Goal: Task Accomplishment & Management: Use online tool/utility

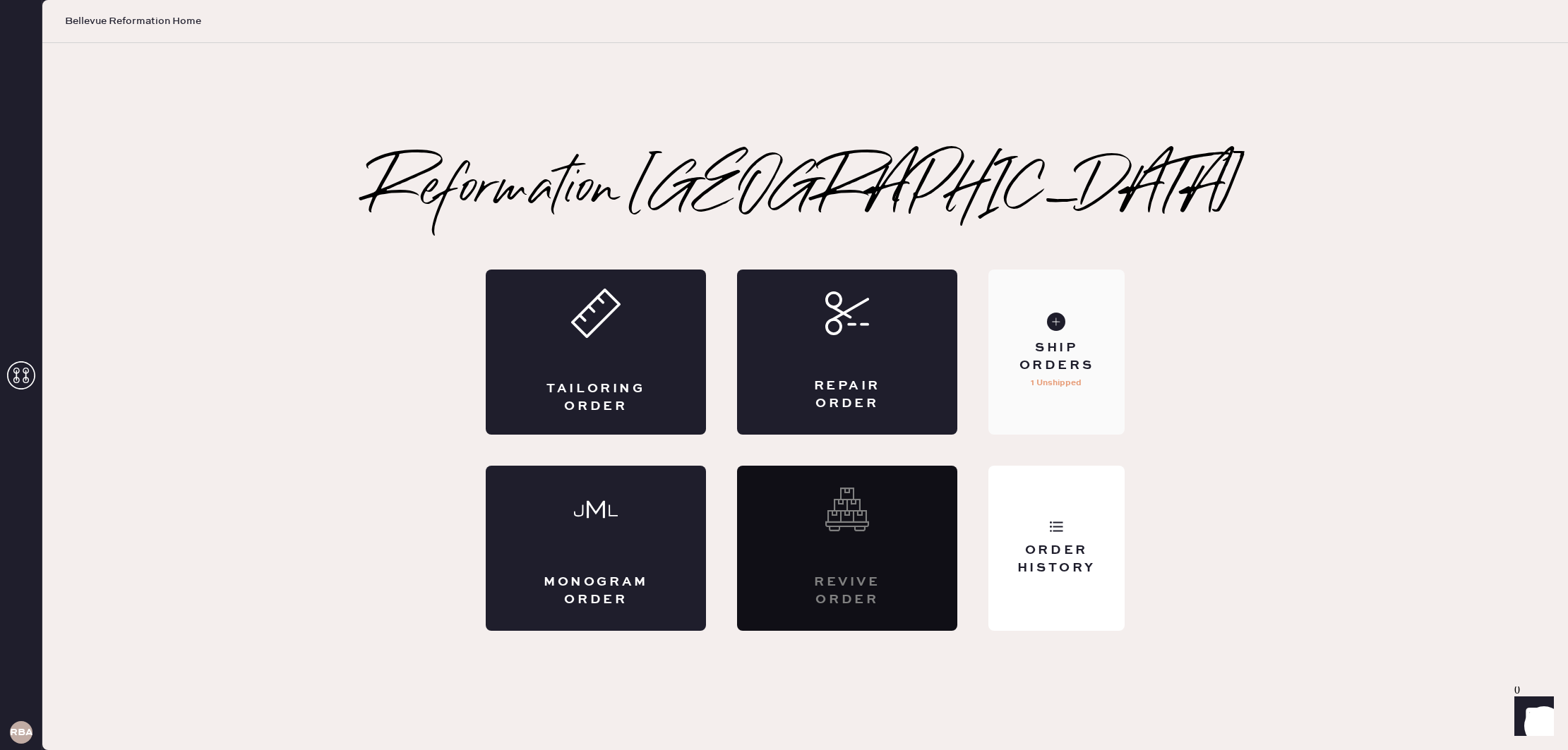
click at [1084, 340] on div "Ship Orders" at bounding box center [1057, 357] width 114 height 35
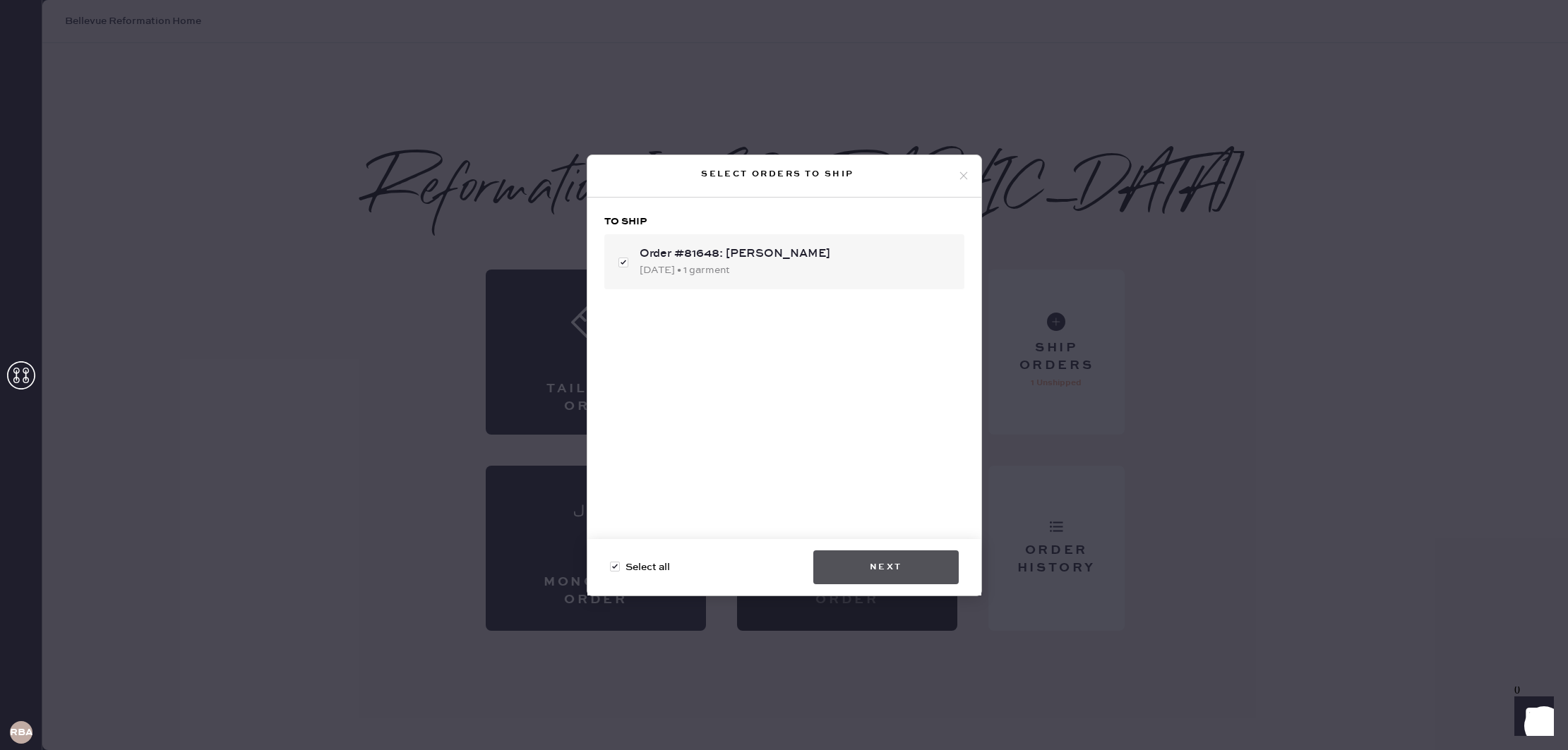
click at [914, 562] on button "Next" at bounding box center [885, 567] width 146 height 34
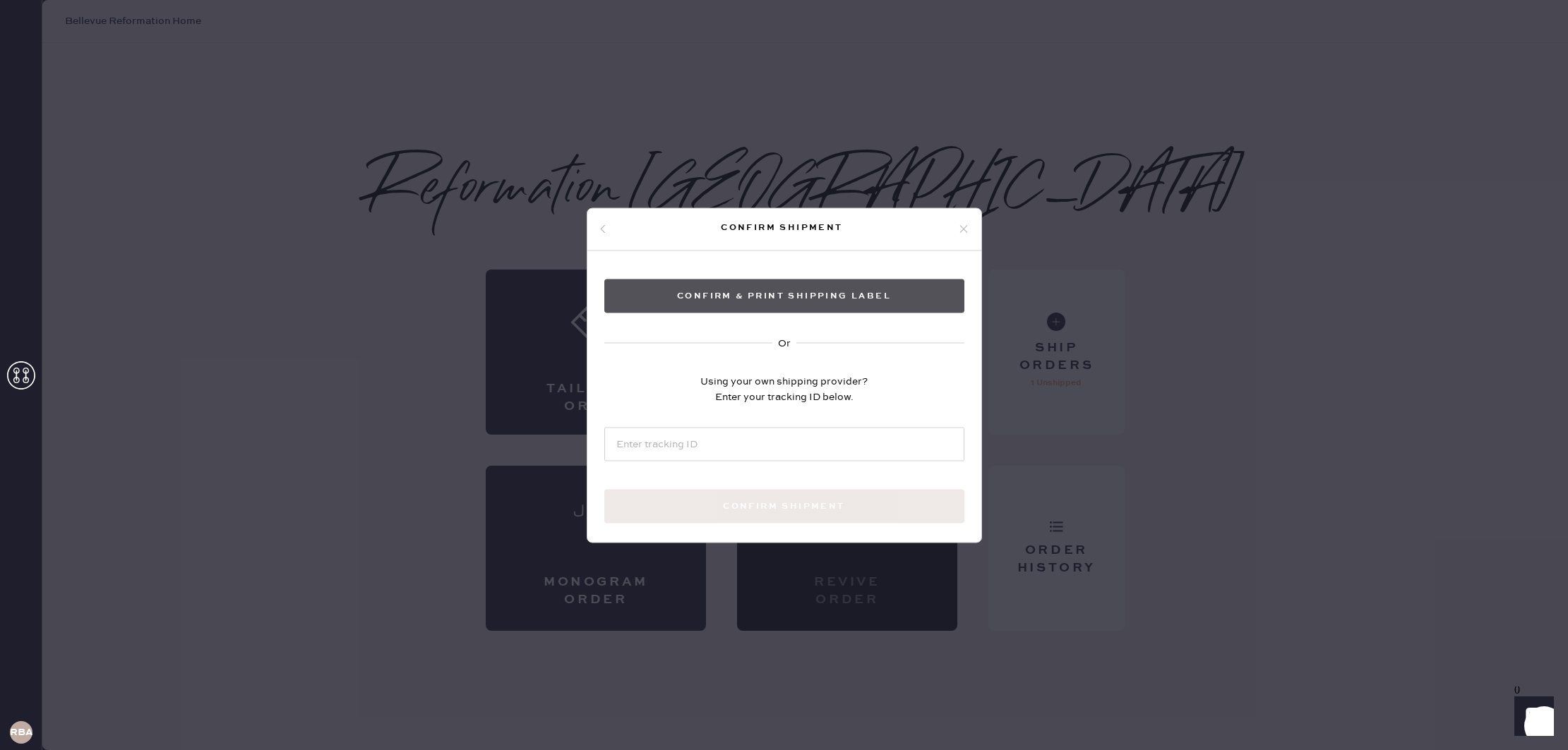
click at [862, 301] on button "Confirm & Print shipping label" at bounding box center [784, 296] width 360 height 34
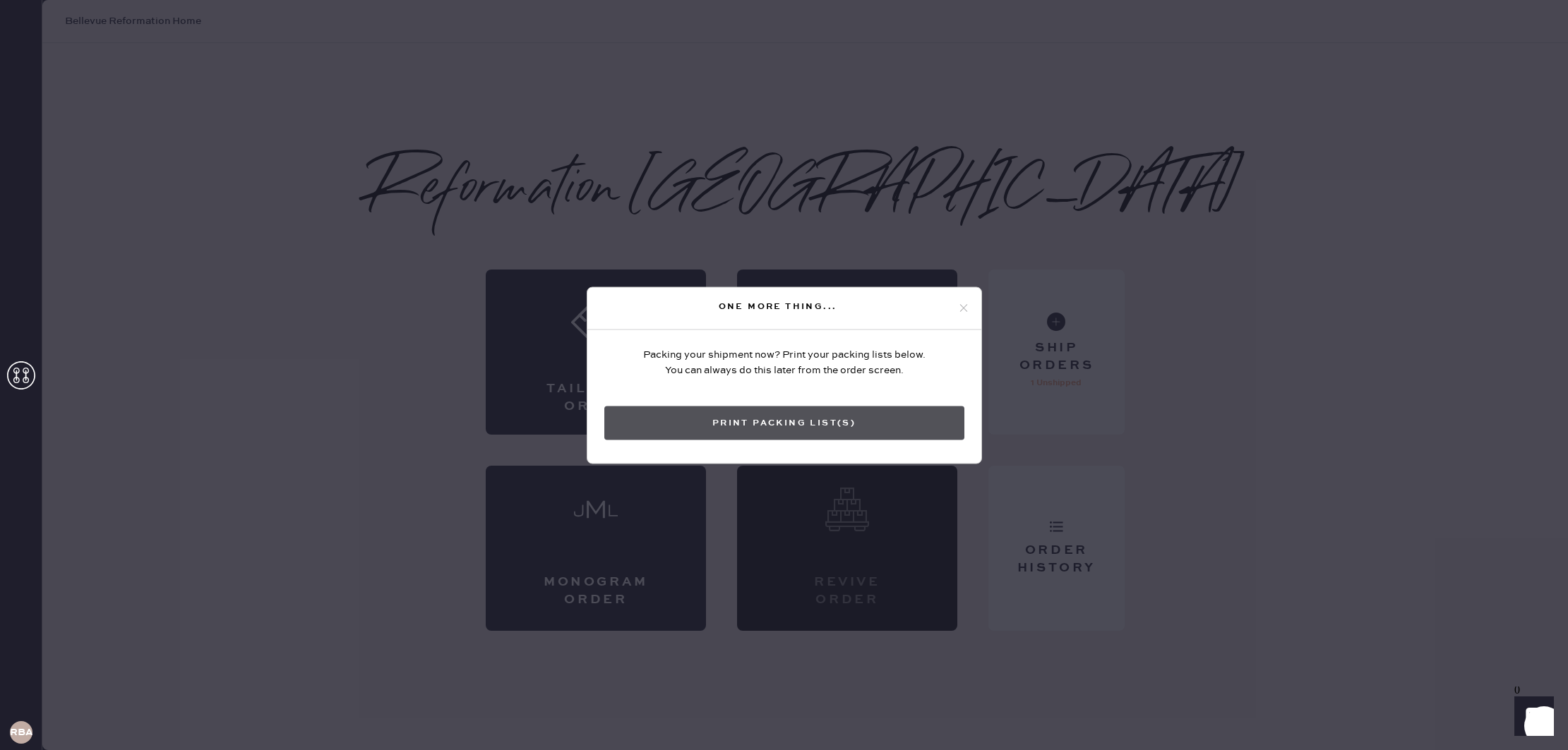
click at [821, 418] on button "Print Packing List(s)" at bounding box center [784, 423] width 360 height 34
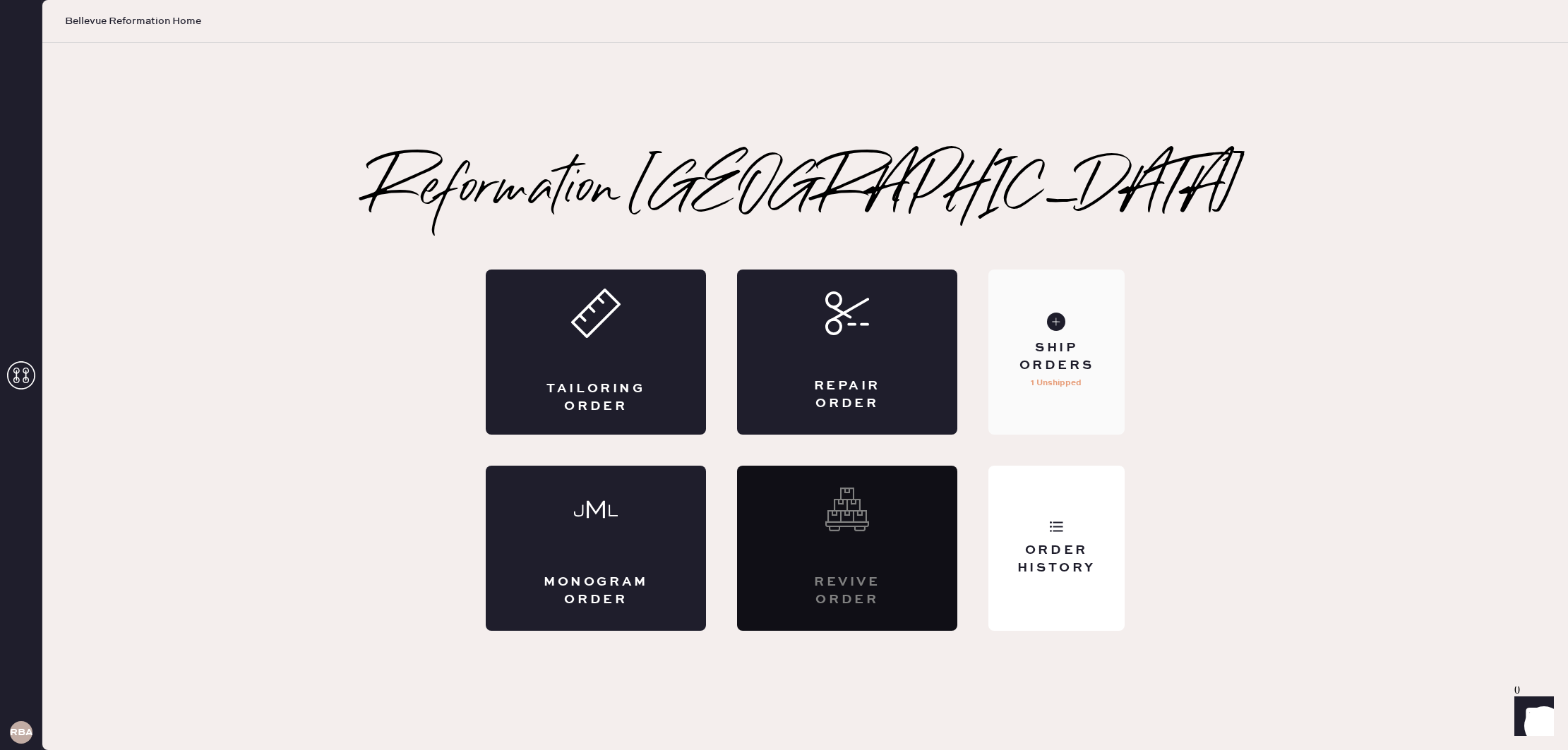
click at [1089, 384] on div "Ship Orders 1 Unshipped" at bounding box center [1057, 352] width 137 height 165
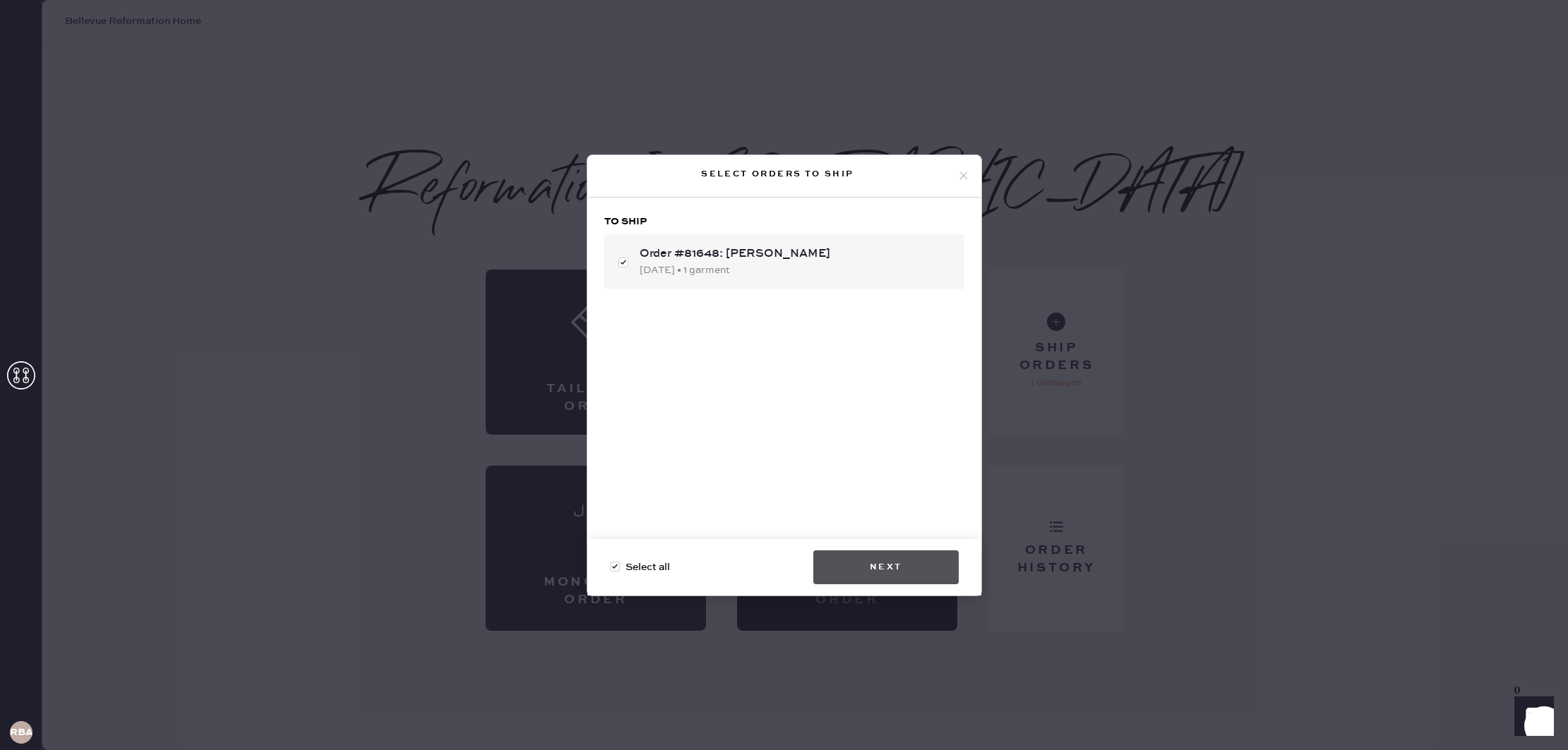
click at [903, 569] on button "Next" at bounding box center [885, 567] width 146 height 34
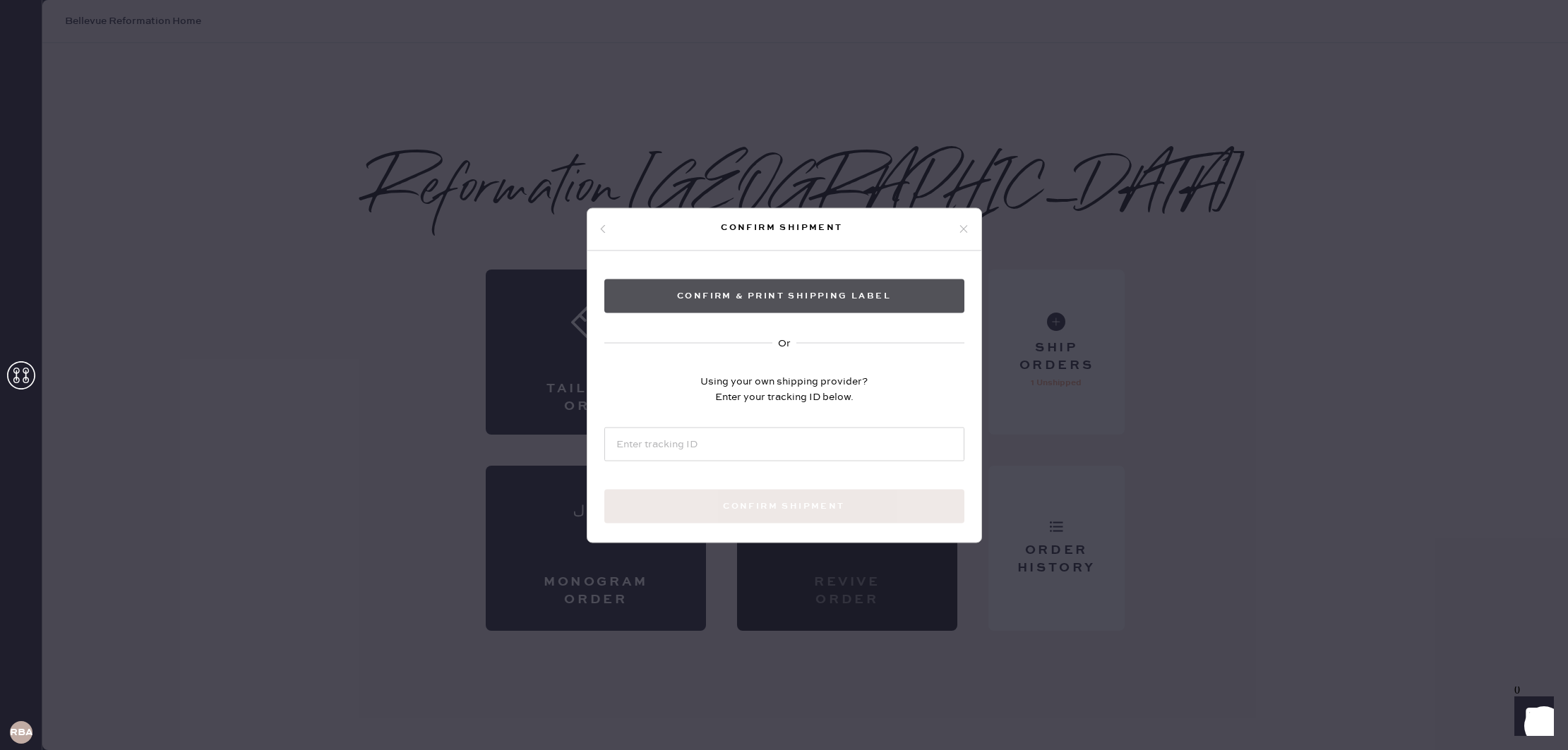
click at [880, 301] on button "Confirm & Print shipping label" at bounding box center [784, 296] width 360 height 34
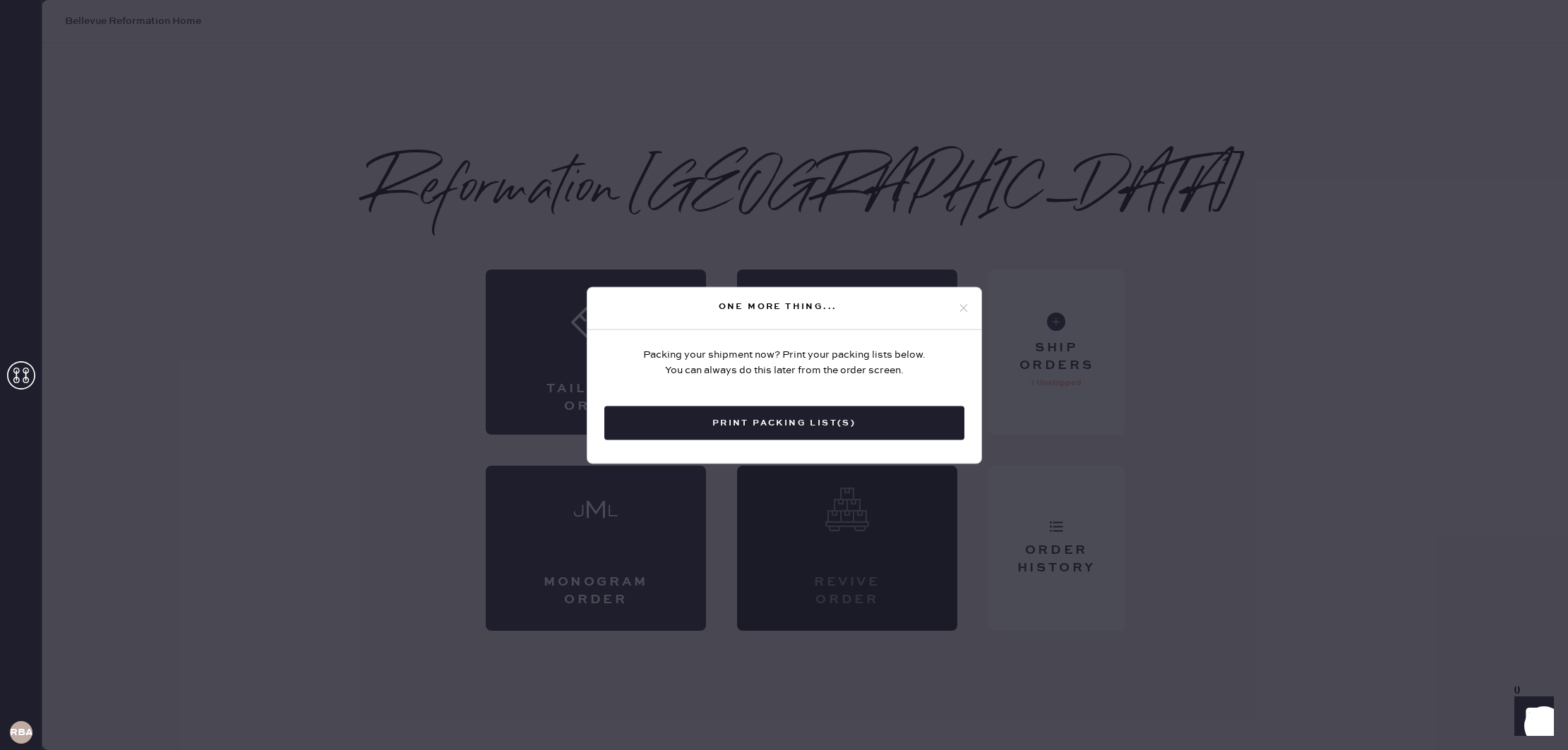
click at [964, 308] on icon at bounding box center [964, 309] width 13 height 13
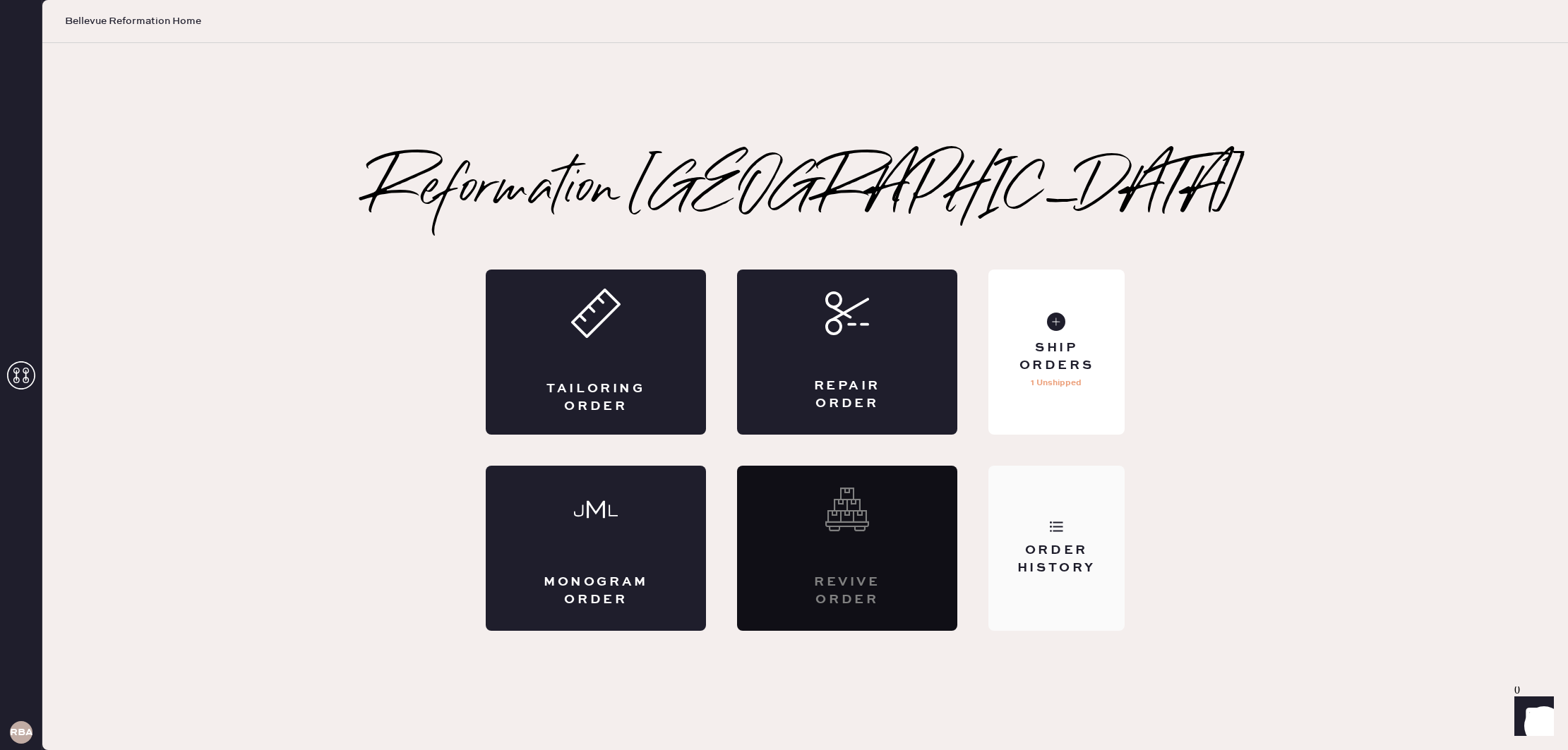
click at [1083, 512] on div "Order History" at bounding box center [1057, 548] width 137 height 165
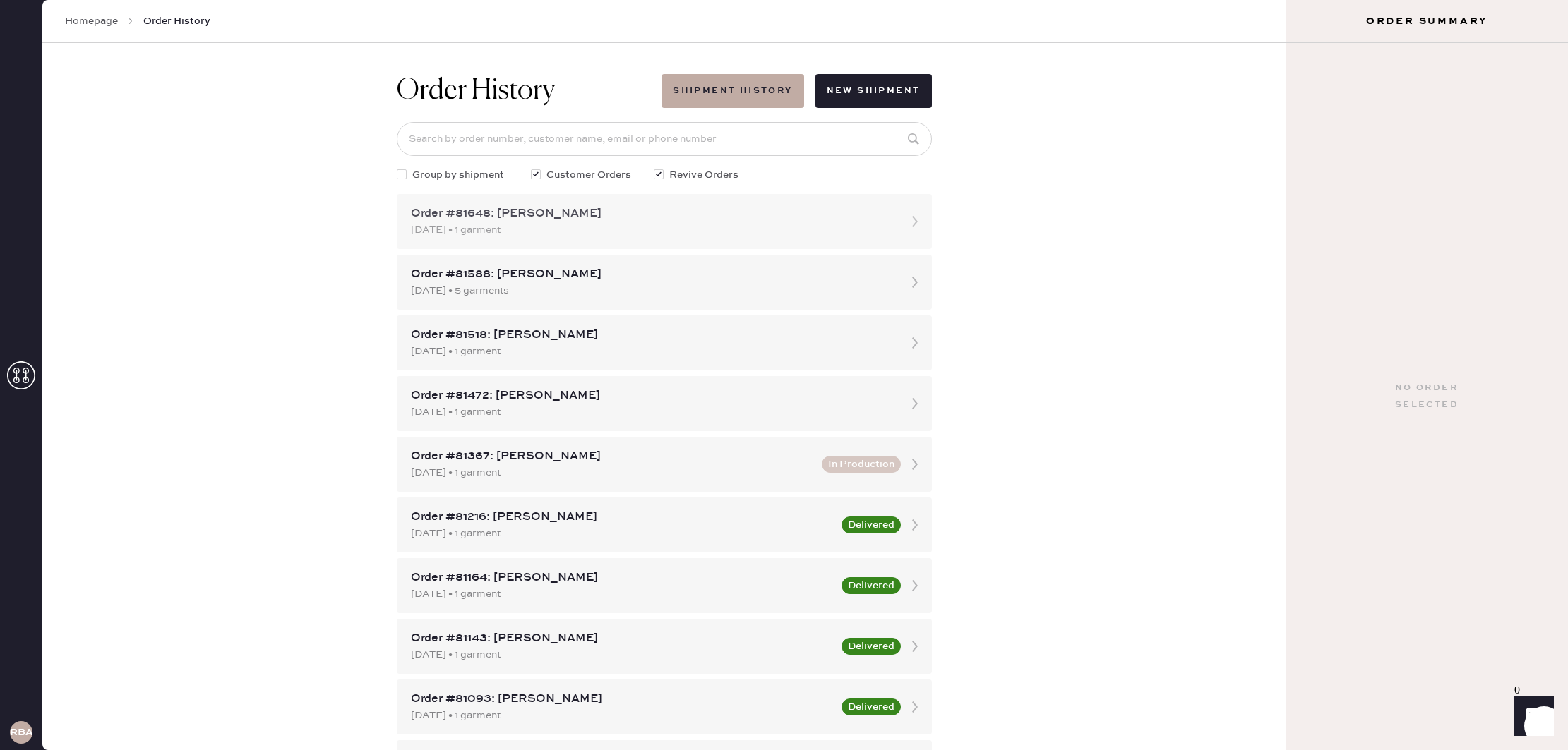
click at [637, 213] on div "Order #81648: [PERSON_NAME]" at bounding box center [651, 214] width 481 height 17
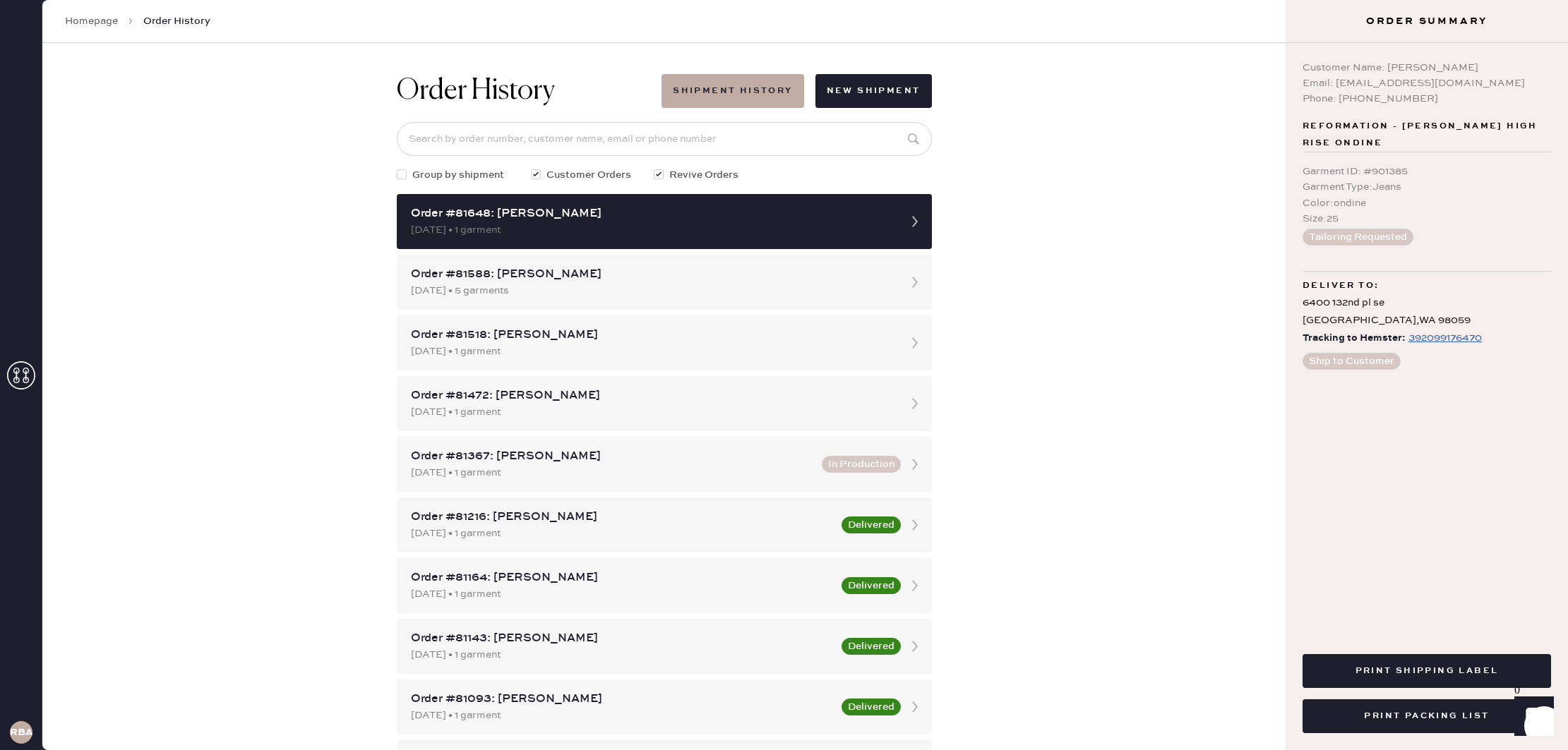
click at [81, 19] on link "Homepage" at bounding box center [91, 20] width 53 height 14
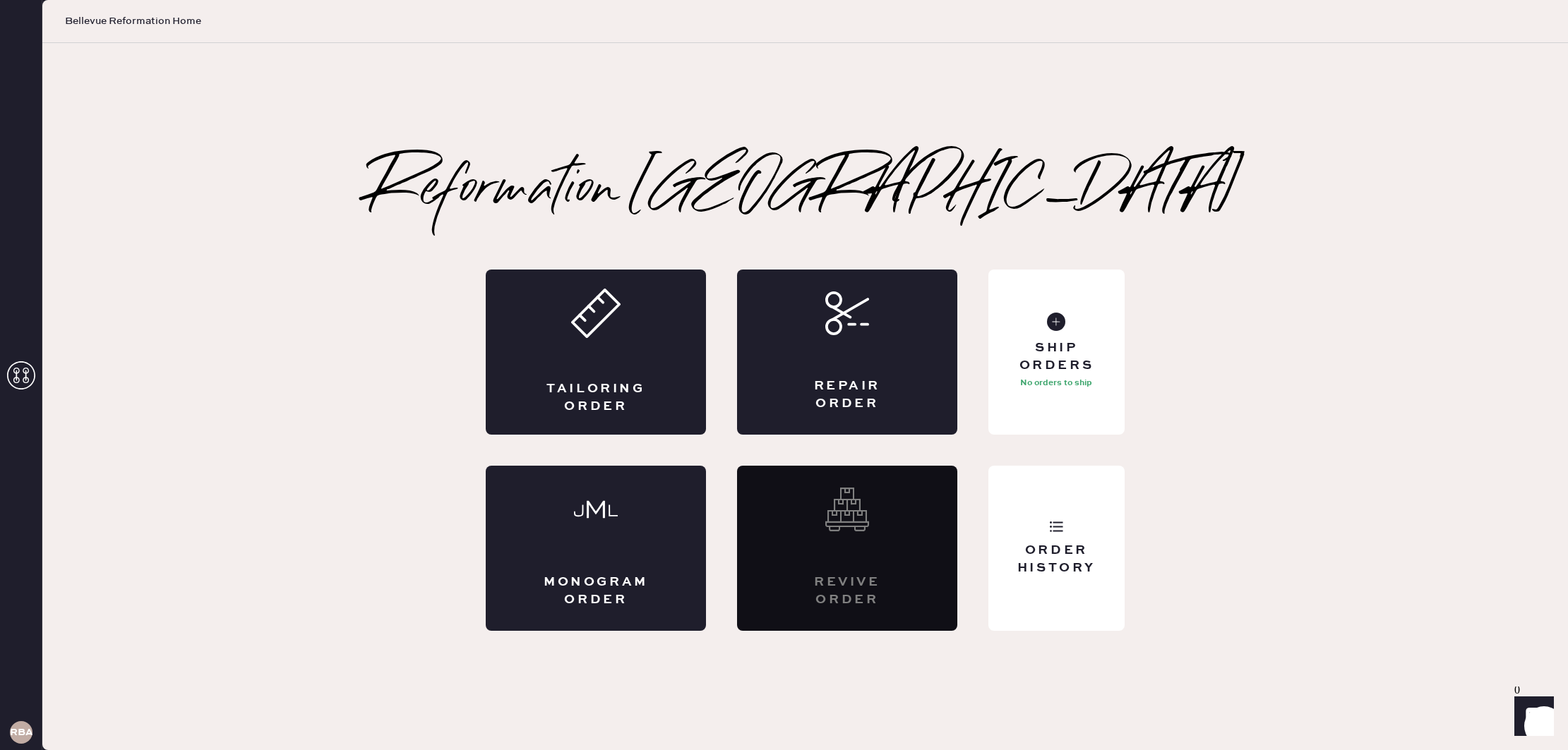
click at [1220, 90] on div "Reformation Bellevue Tailoring Order Repair Order Monogram Order Revive order O…" at bounding box center [805, 397] width 1526 height 707
click at [1050, 555] on div "Order History" at bounding box center [1057, 559] width 114 height 35
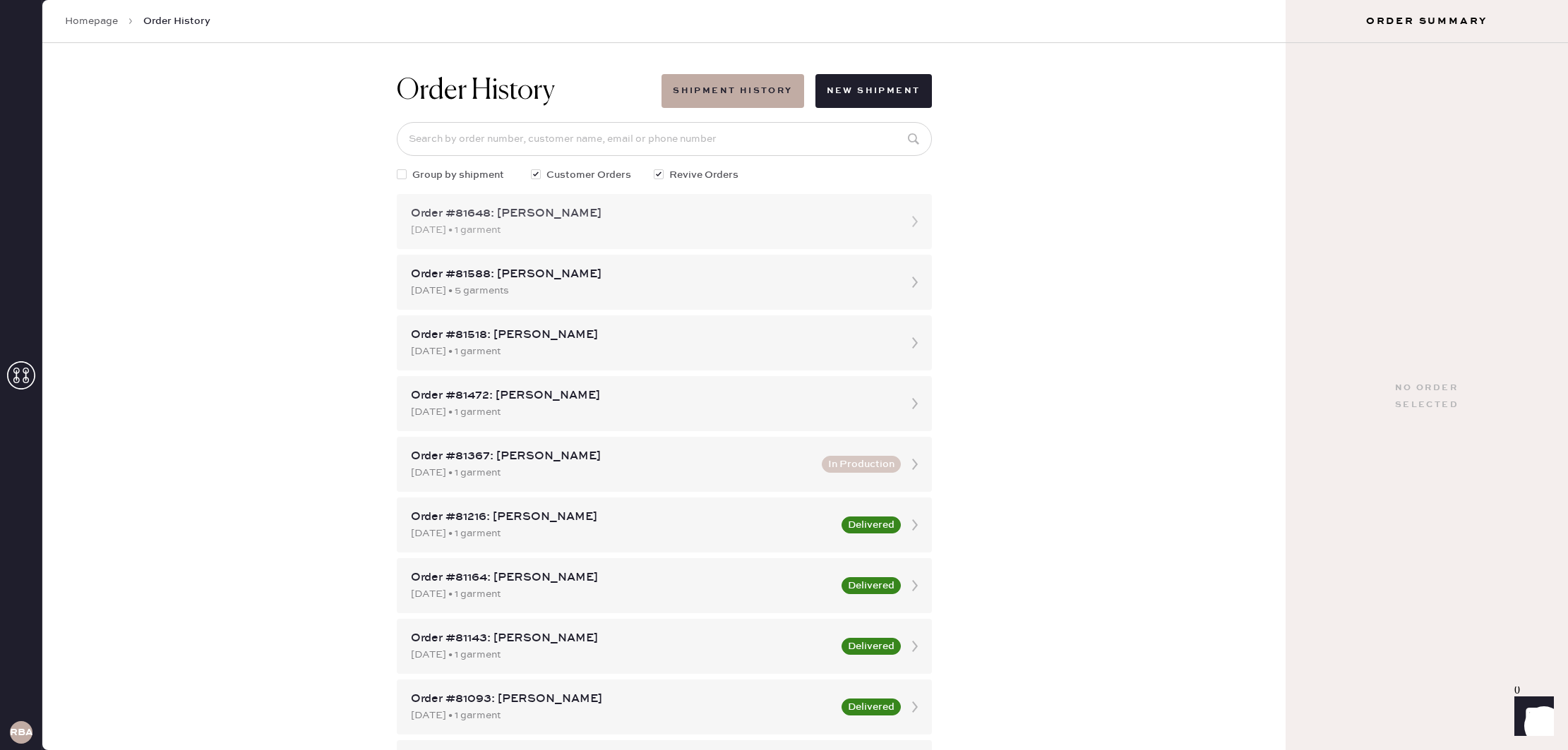
click at [790, 213] on div "Order #81648: [PERSON_NAME]" at bounding box center [651, 214] width 481 height 17
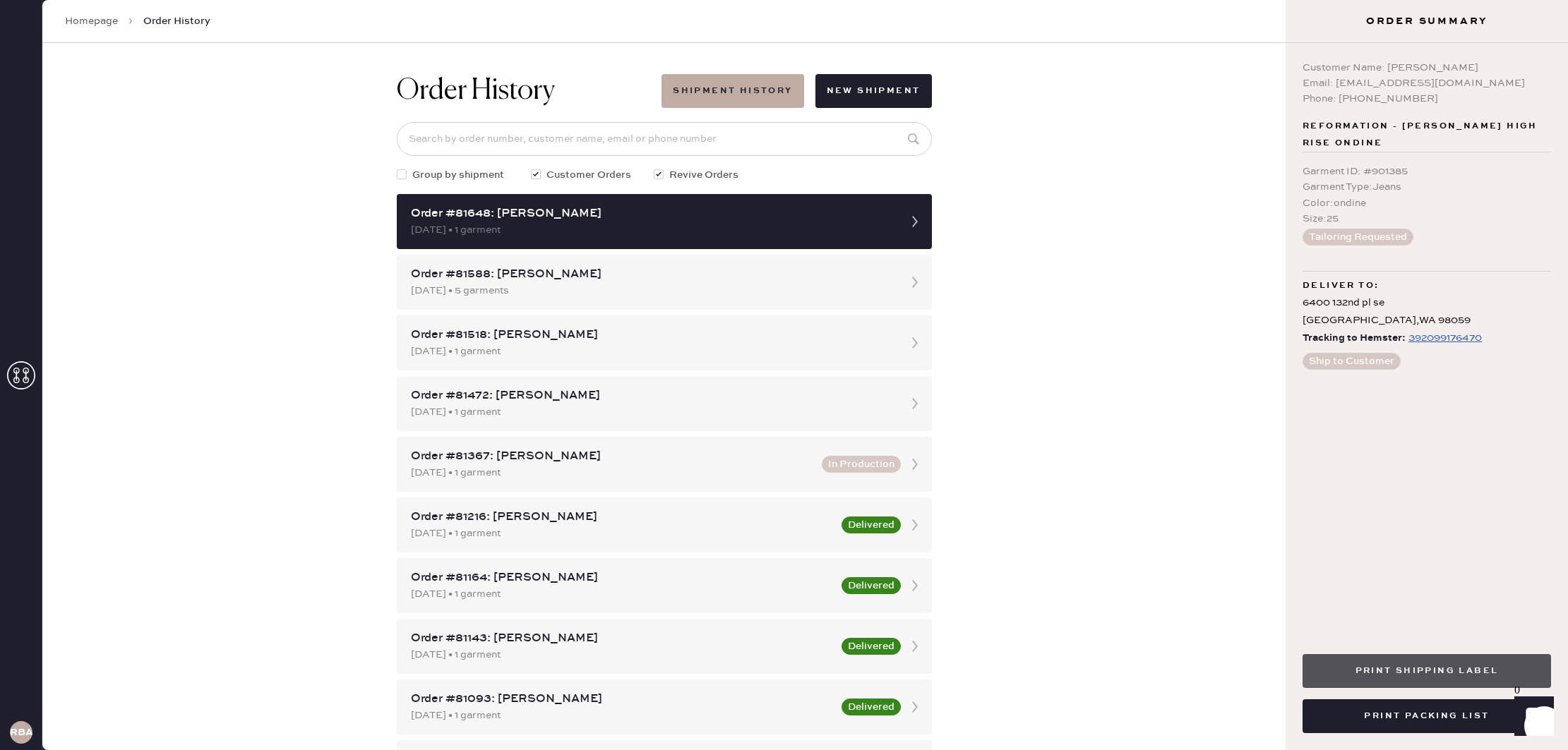
click at [1386, 667] on button "Print Shipping Label" at bounding box center [1427, 671] width 249 height 34
